Goal: Complete application form

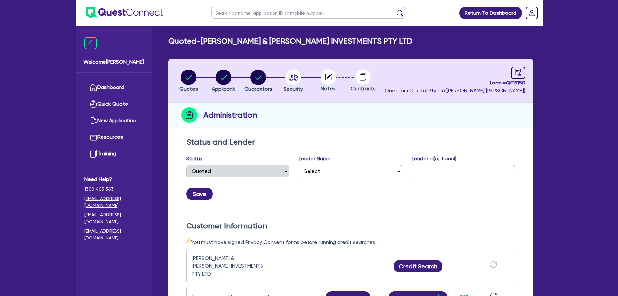
select select "QUOTED"
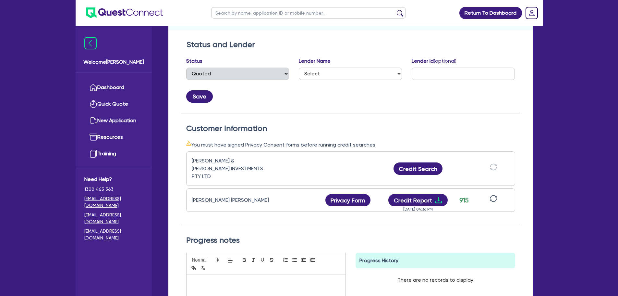
click at [109, 15] on img at bounding box center [124, 12] width 77 height 11
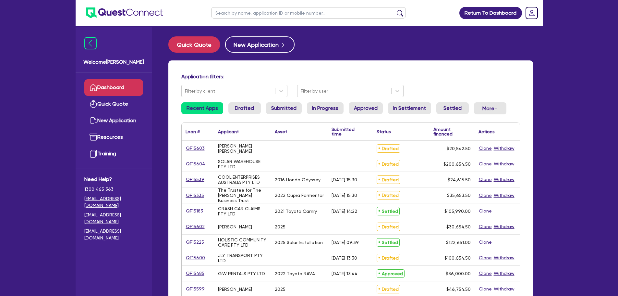
click at [236, 14] on input "text" at bounding box center [308, 12] width 195 height 11
click at [395, 10] on button "submit" at bounding box center [400, 14] width 10 height 9
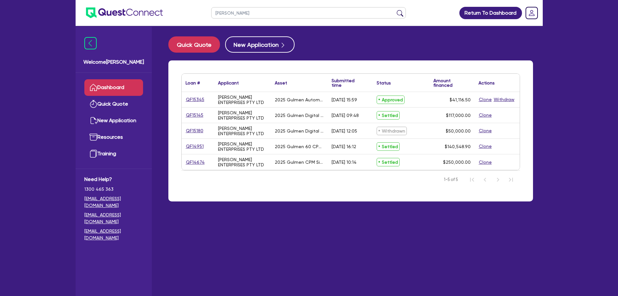
click at [239, 16] on input "[PERSON_NAME]" at bounding box center [308, 12] width 195 height 11
type input "All win"
click at [395, 10] on button "submit" at bounding box center [400, 14] width 10 height 9
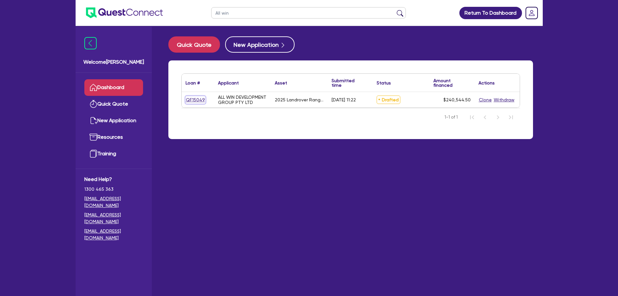
click at [192, 99] on link "QF15049" at bounding box center [196, 99] width 20 height 7
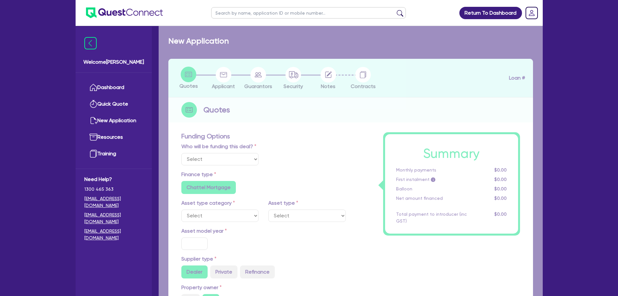
select select "Other"
select select "CARS_AND_LIGHT_TRUCKS"
type input "2025"
type input "240,000"
type input "6"
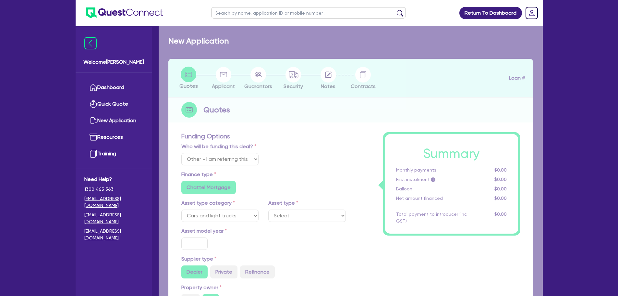
type input "14,432.67"
type input "7.5"
type input "495"
radio input "true"
radio input "false"
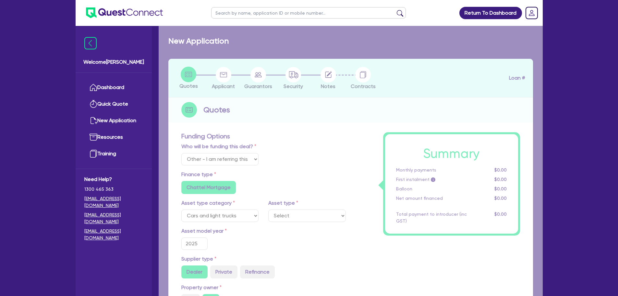
select select "PASSENGER_VEHICLES"
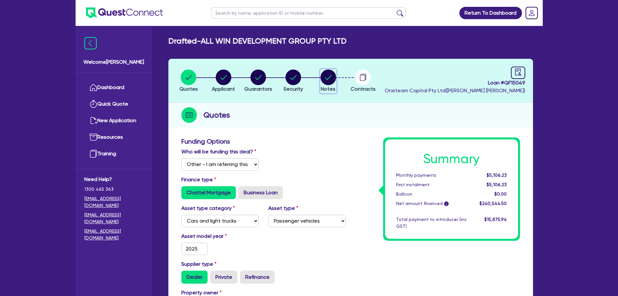
click at [334, 74] on circle "button" at bounding box center [329, 77] width 16 height 16
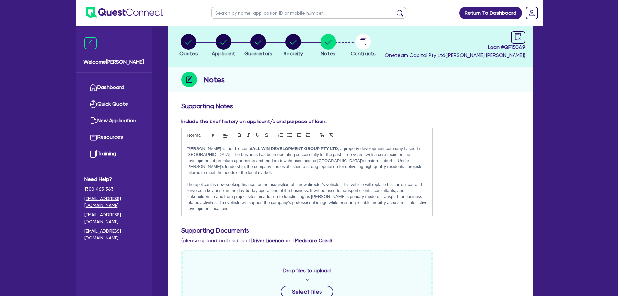
scroll to position [32, 0]
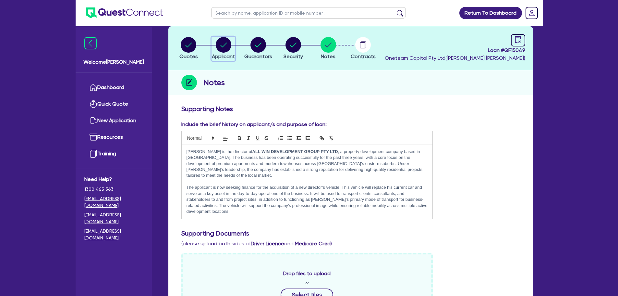
click at [225, 49] on circle "button" at bounding box center [224, 45] width 16 height 16
select select "COMPANY"
select select "BUILDING_CONSTRUCTION"
select select "BUSINESSES_LARGE_CONSTRUCTION_PROJECTS"
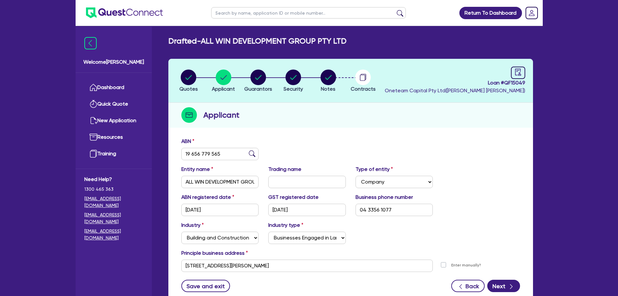
click at [238, 59] on header "Quotes Applicant [GEOGRAPHIC_DATA] Security Notes Contracts Loan # QF15049 Onet…" at bounding box center [350, 81] width 365 height 44
click at [255, 87] on span "Guarantors" at bounding box center [258, 89] width 28 height 6
select select "MR"
select select "[GEOGRAPHIC_DATA]"
select select "SINGLE"
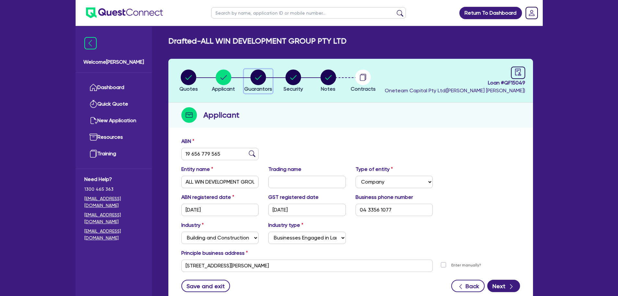
select select "INVESTMENT_PROPERTY"
select select "CASH"
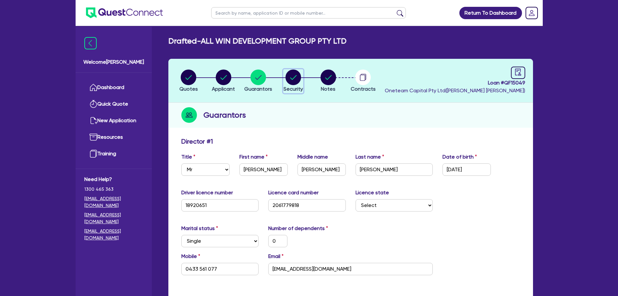
click at [287, 75] on circle "button" at bounding box center [293, 77] width 16 height 16
select select "CARS_AND_LIGHT_TRUCKS"
select select "PASSENGER_VEHICLES"
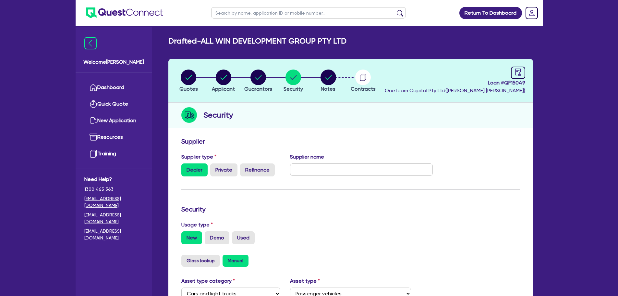
click at [319, 80] on li "Notes" at bounding box center [328, 80] width 35 height 23
click at [336, 83] on icon "button" at bounding box center [329, 77] width 16 height 16
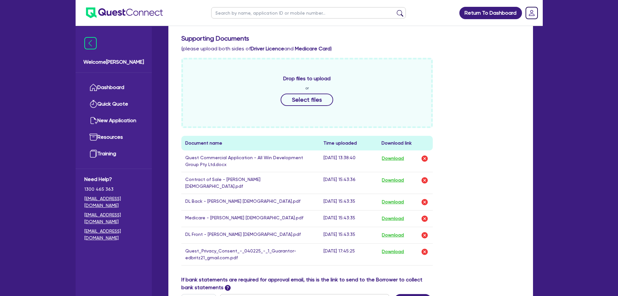
scroll to position [292, 0]
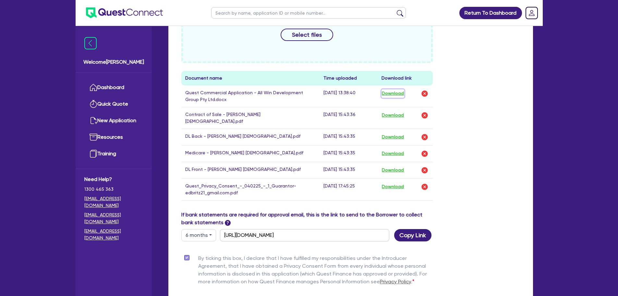
click at [386, 89] on button "Download" at bounding box center [393, 93] width 23 height 8
click at [389, 89] on button "Download" at bounding box center [393, 93] width 23 height 8
click at [390, 111] on button "Download" at bounding box center [393, 115] width 23 height 8
click at [394, 133] on button "Download" at bounding box center [393, 137] width 23 height 8
click at [393, 149] on button "Download" at bounding box center [393, 153] width 23 height 8
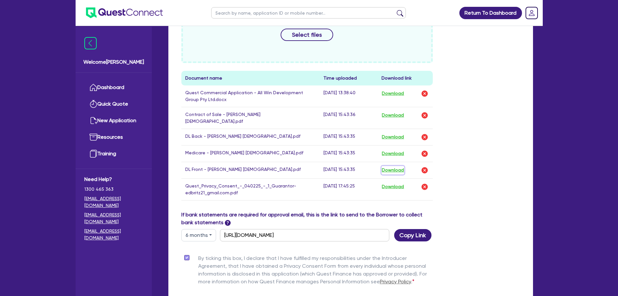
click at [395, 166] on button "Download" at bounding box center [393, 170] width 23 height 8
click at [403, 133] on button "Download" at bounding box center [393, 137] width 23 height 8
click at [399, 182] on button "Download" at bounding box center [393, 186] width 23 height 8
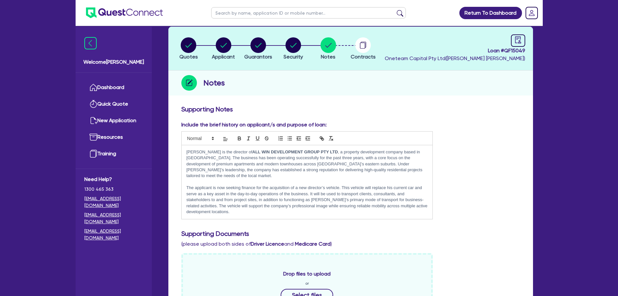
scroll to position [0, 0]
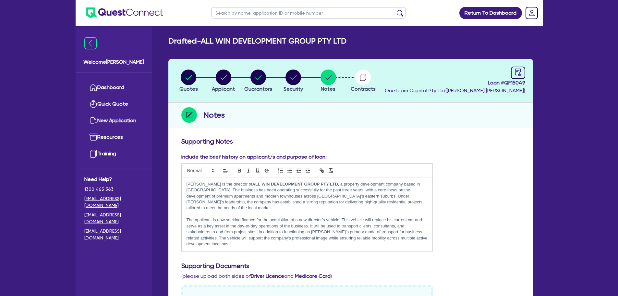
click at [216, 84] on icon "button" at bounding box center [224, 77] width 16 height 16
select select "COMPANY"
select select "BUILDING_CONSTRUCTION"
select select "BUSINESSES_LARGE_CONSTRUCTION_PROJECTS"
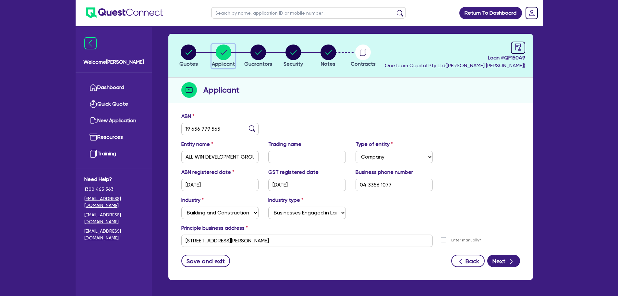
scroll to position [49, 0]
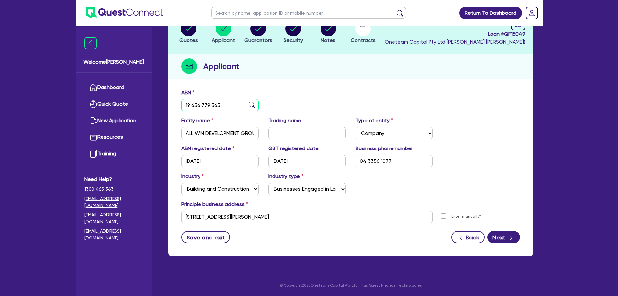
drag, startPoint x: 229, startPoint y: 108, endPoint x: 176, endPoint y: 105, distance: 53.9
click at [176, 105] on div "ABN 19 656 779 565 Entity name ALL WIN DEVELOPMENT GROUP PTY LTD Trading name T…" at bounding box center [350, 170] width 365 height 171
click at [324, 37] on span "Notes" at bounding box center [328, 40] width 15 height 6
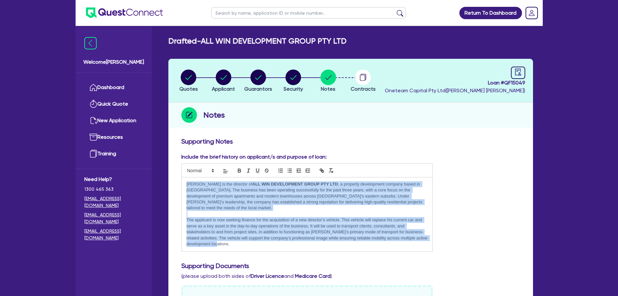
drag, startPoint x: 186, startPoint y: 184, endPoint x: 334, endPoint y: 240, distance: 158.5
click at [334, 240] on div "[PERSON_NAME] is the director of ALL WIN DEVELOPMENT GROUP PTY LTD , a property…" at bounding box center [307, 214] width 251 height 74
copy div "[PERSON_NAME] is the director of ALL WIN DEVELOPMENT GROUP PTY LTD , a property…"
click at [512, 68] on div at bounding box center [518, 73] width 14 height 12
select select "DRAFTED_AMENDED"
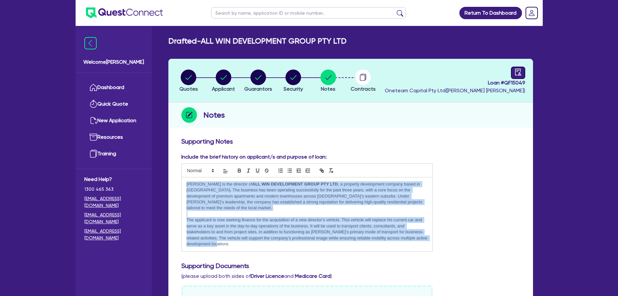
select select "VW Finance"
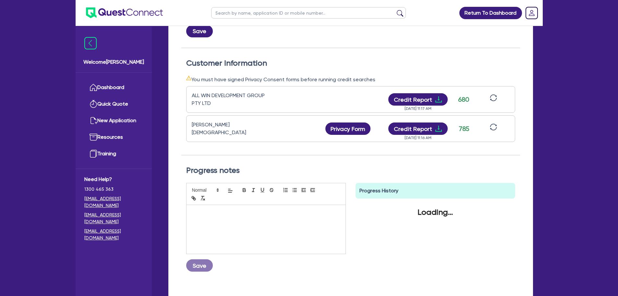
scroll to position [195, 0]
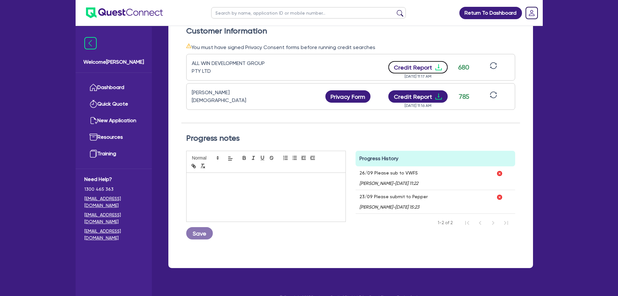
click at [438, 67] on icon "download" at bounding box center [438, 67] width 6 height 6
click at [437, 95] on icon "download" at bounding box center [438, 96] width 6 height 6
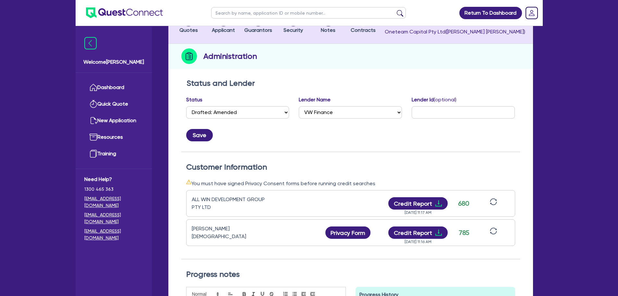
scroll to position [0, 0]
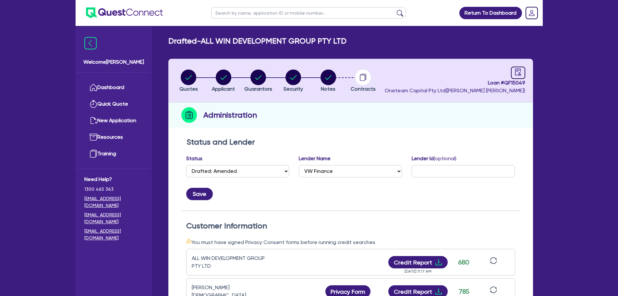
click at [322, 76] on circle "button" at bounding box center [329, 77] width 16 height 16
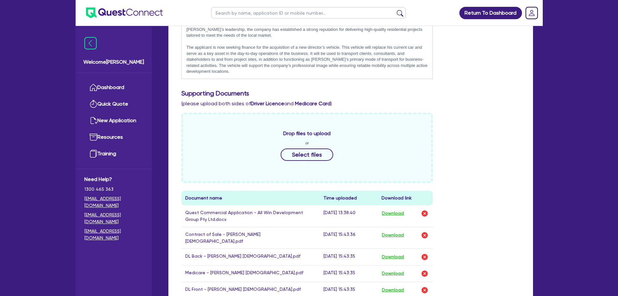
scroll to position [227, 0]
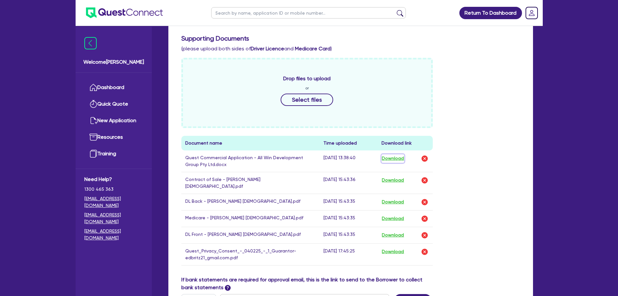
click at [393, 154] on button "Download" at bounding box center [393, 158] width 23 height 8
